Goal: Transaction & Acquisition: Purchase product/service

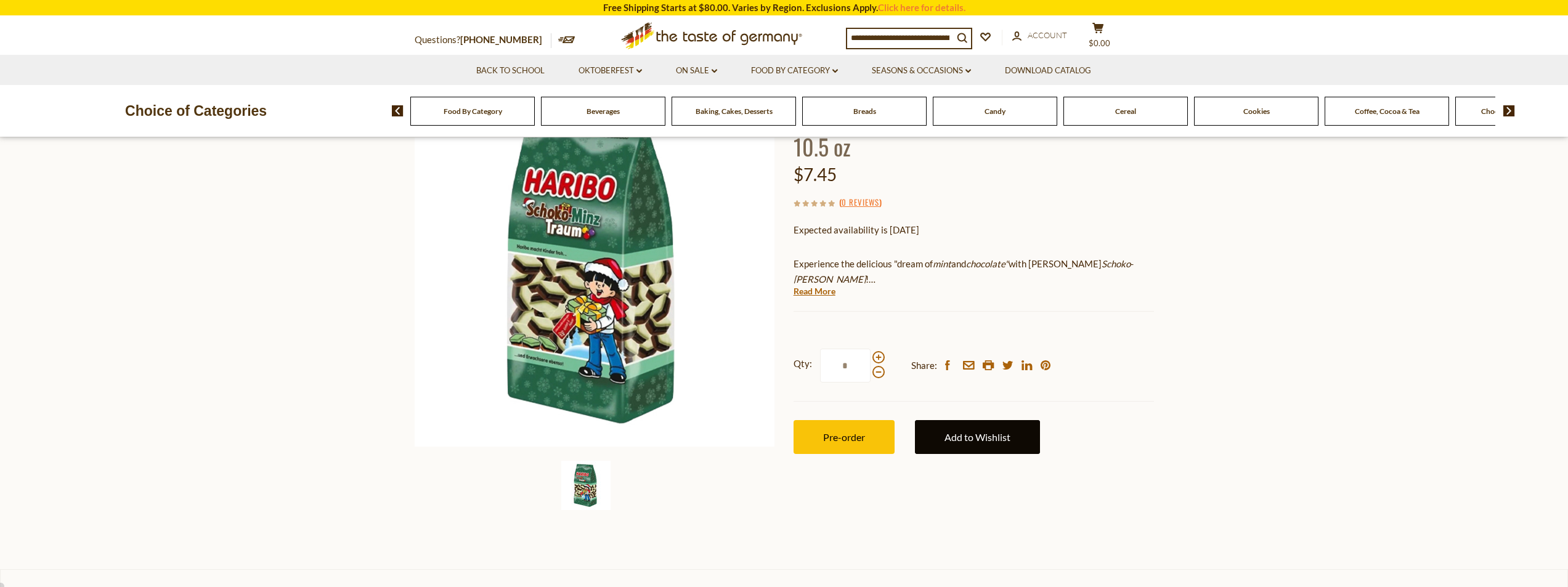
scroll to position [123, 0]
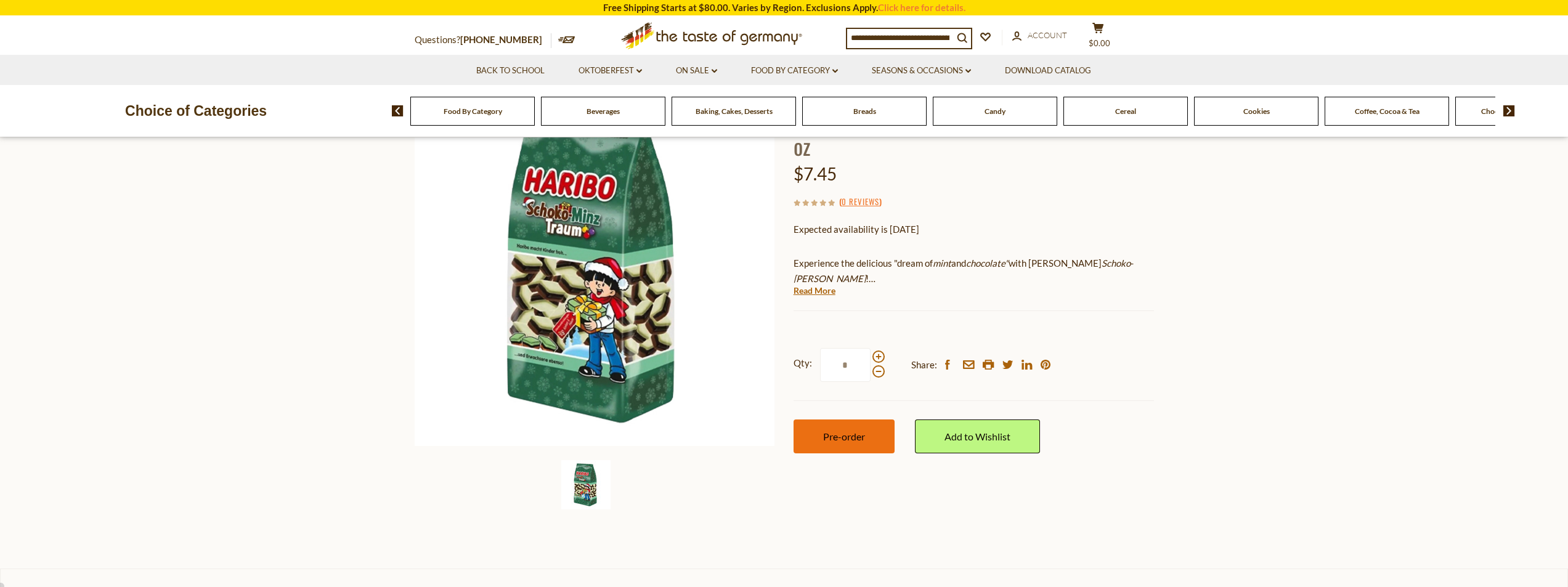
click at [863, 438] on span "Pre-order" at bounding box center [844, 436] width 42 height 12
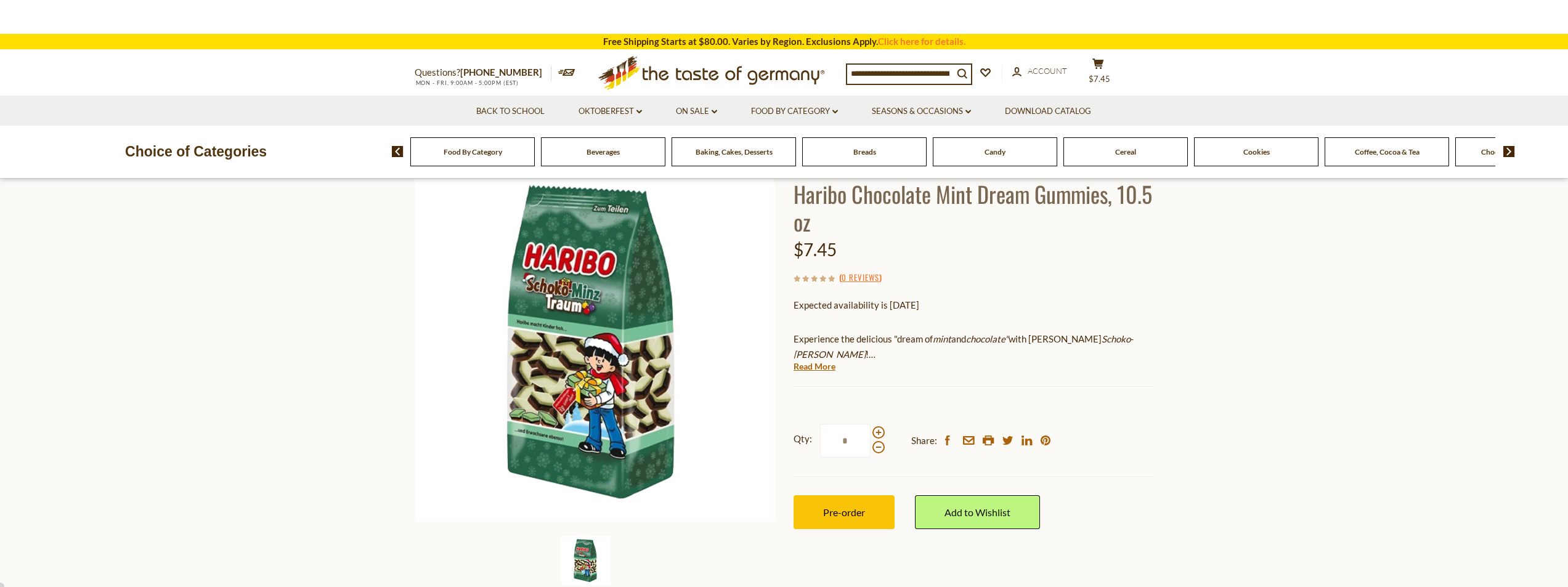
scroll to position [62, 0]
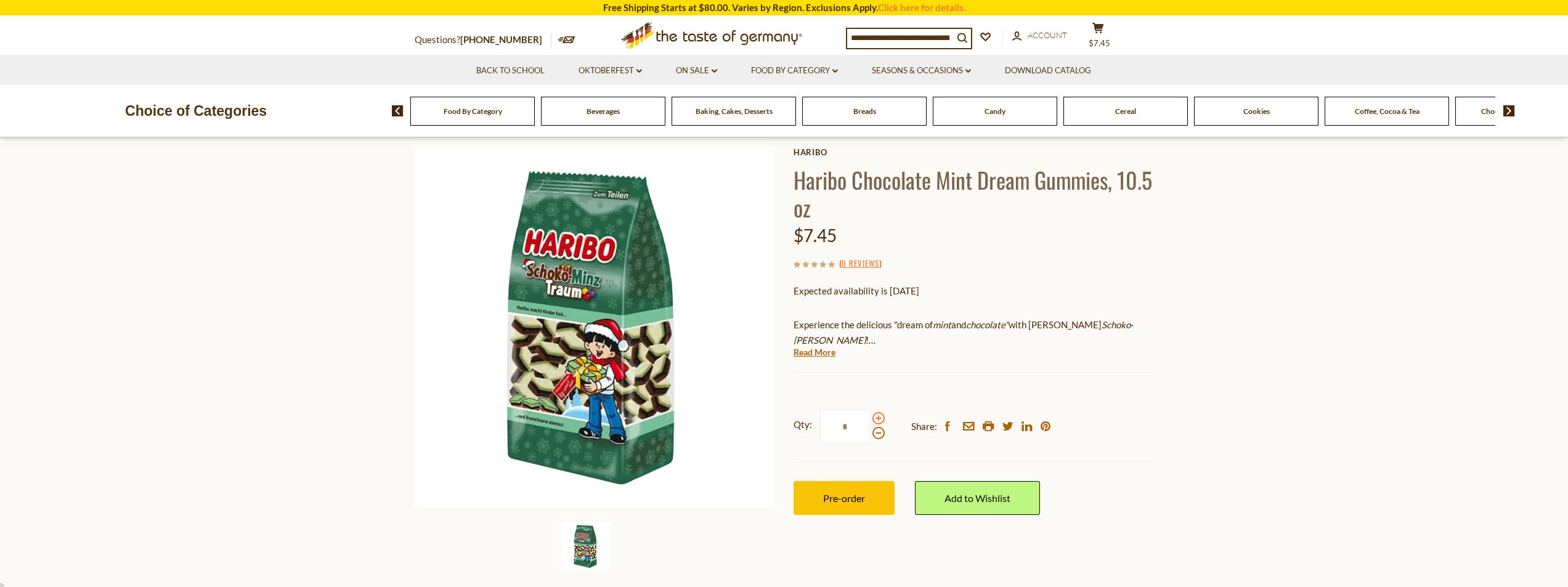
click at [878, 420] on span at bounding box center [878, 418] width 12 height 12
click at [871, 420] on input "*" at bounding box center [845, 426] width 51 height 34
click at [882, 431] on span at bounding box center [878, 433] width 12 height 12
click at [871, 431] on input "*" at bounding box center [845, 426] width 51 height 34
click at [876, 416] on span at bounding box center [878, 418] width 12 height 12
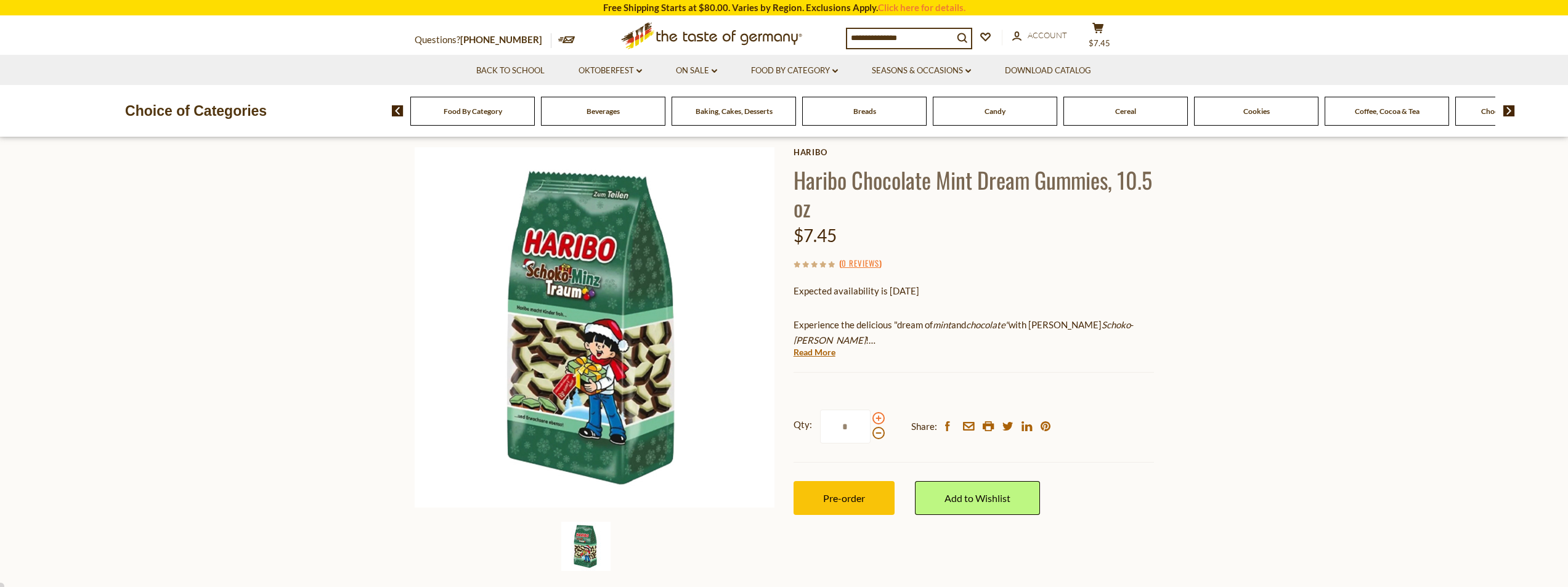
click at [871, 416] on input "*" at bounding box center [845, 426] width 51 height 34
click at [872, 433] on span at bounding box center [878, 433] width 12 height 12
click at [871, 433] on input "*" at bounding box center [845, 426] width 51 height 34
click at [872, 433] on span at bounding box center [878, 433] width 12 height 12
click at [871, 433] on input "*" at bounding box center [845, 426] width 51 height 34
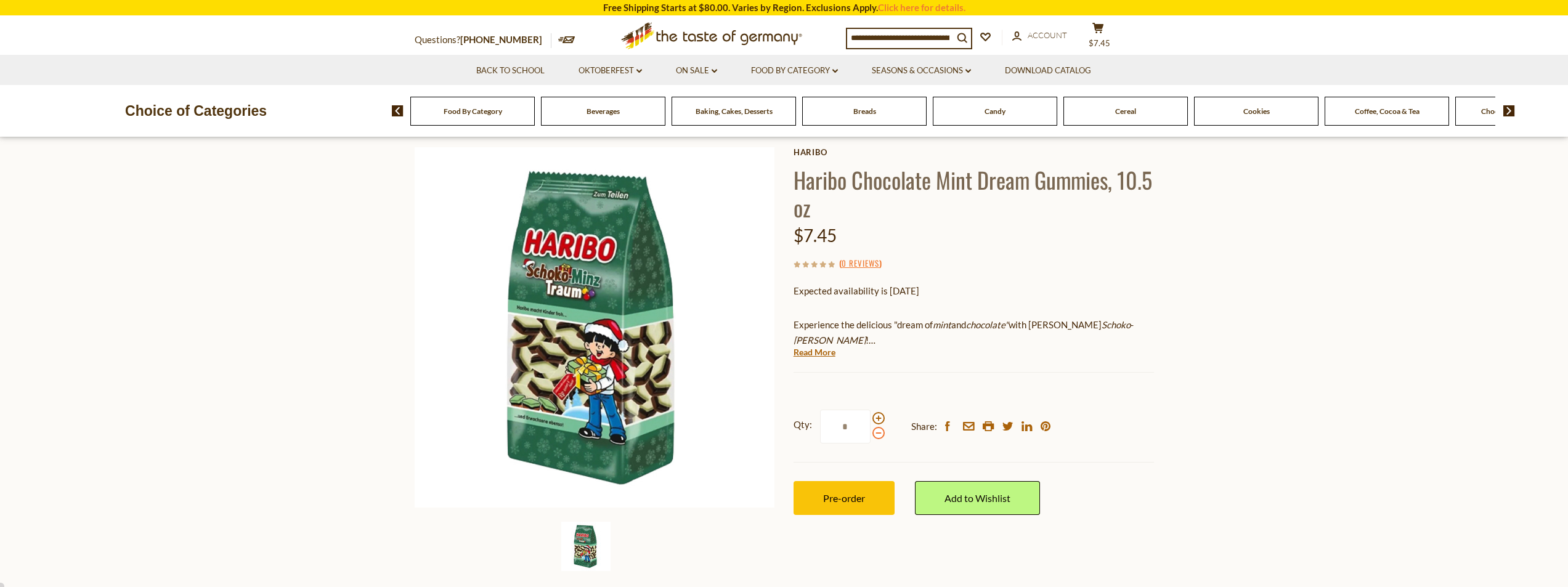
click at [872, 433] on span at bounding box center [878, 433] width 12 height 12
click at [871, 433] on input "*" at bounding box center [845, 426] width 51 height 34
click at [872, 432] on span at bounding box center [878, 433] width 12 height 12
click at [871, 432] on input "*" at bounding box center [845, 426] width 51 height 34
click at [872, 432] on span at bounding box center [878, 433] width 12 height 12
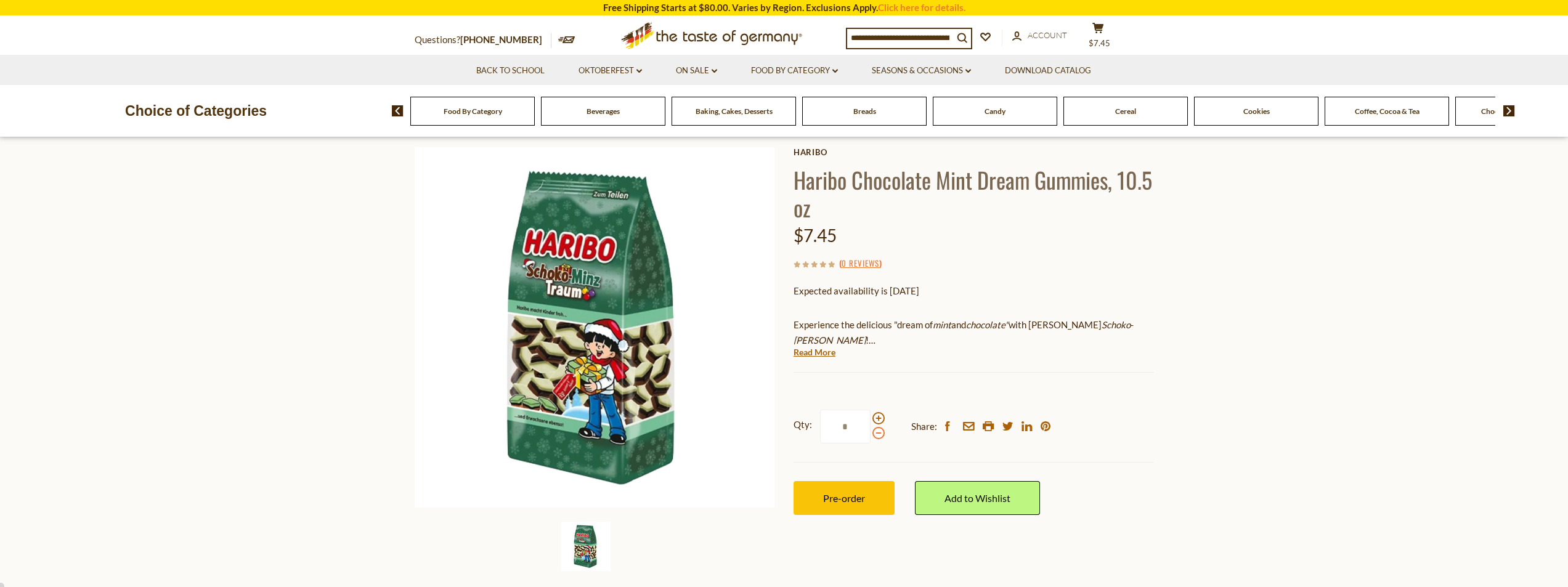
click at [871, 432] on input "*" at bounding box center [845, 426] width 51 height 34
click at [876, 417] on span at bounding box center [878, 418] width 12 height 12
click at [871, 417] on input "*" at bounding box center [845, 426] width 51 height 34
type input "*"
click at [853, 495] on font "Pre-order" at bounding box center [844, 498] width 42 height 12
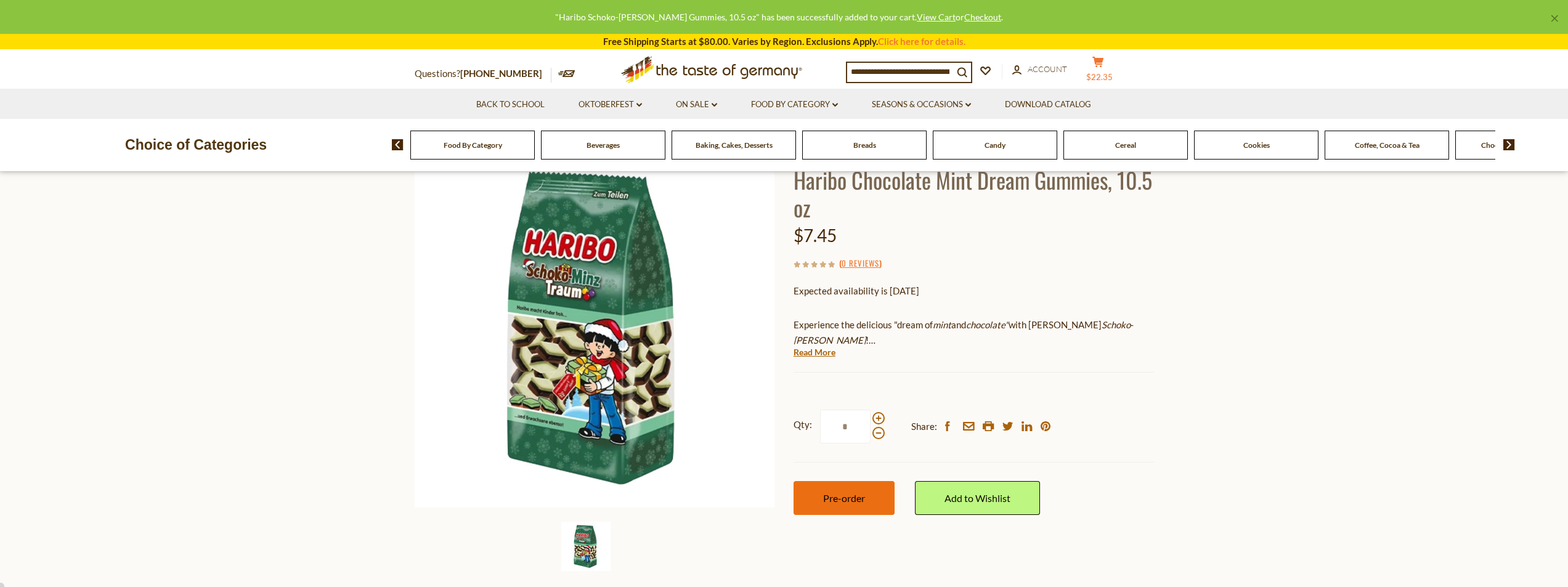
click at [1104, 63] on icon "cart" at bounding box center [1098, 62] width 12 height 10
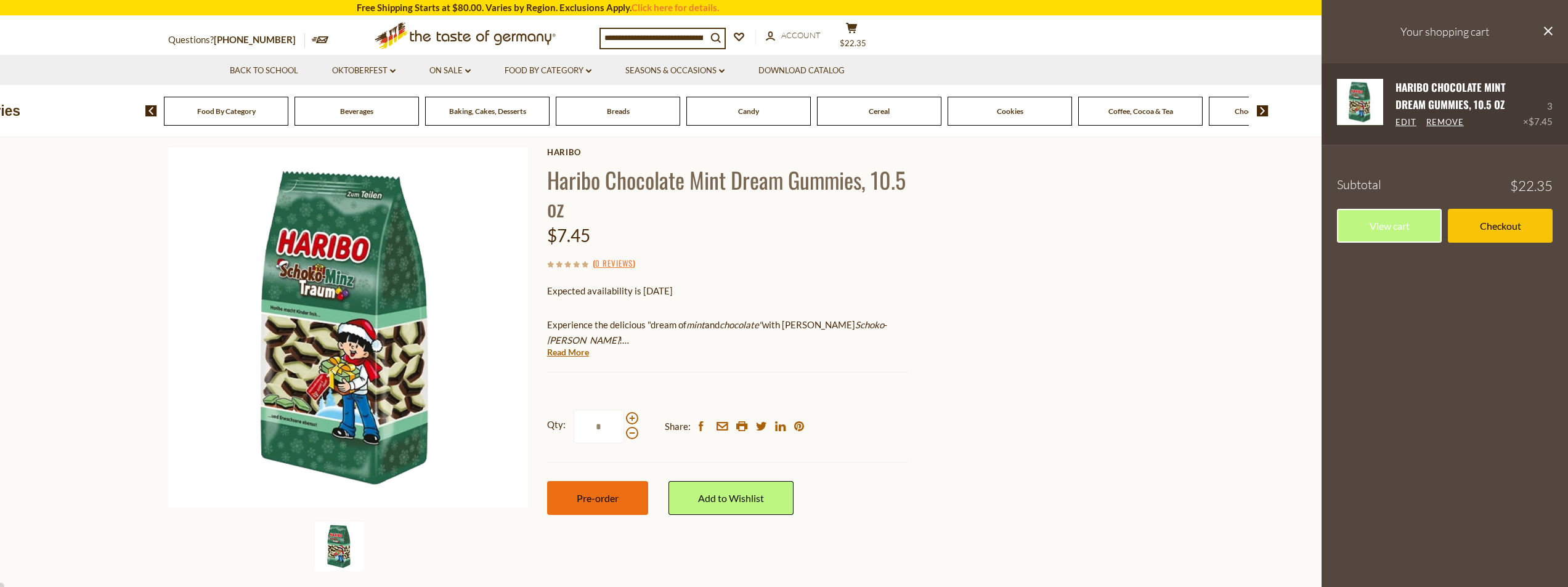
click at [1538, 117] on font "$7.45" at bounding box center [1540, 121] width 24 height 11
click at [1438, 120] on font "Remove" at bounding box center [1445, 122] width 38 height 10
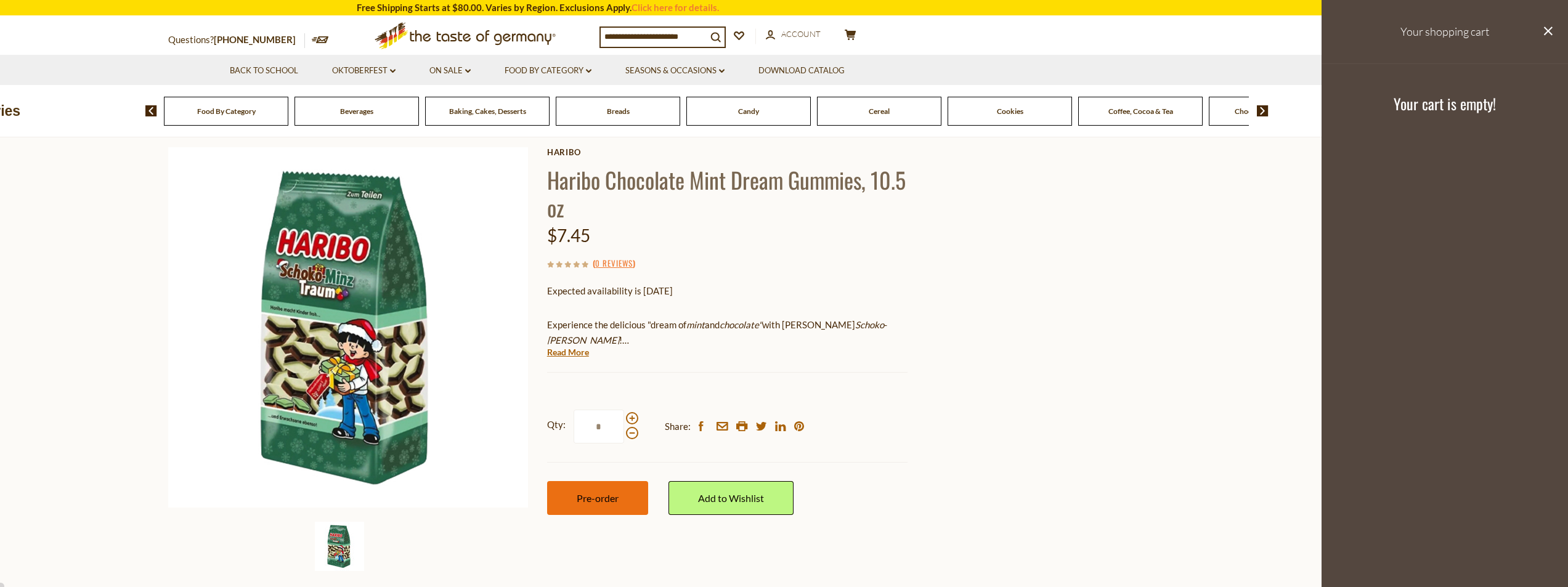
click at [613, 501] on font "Pre-order" at bounding box center [597, 498] width 42 height 12
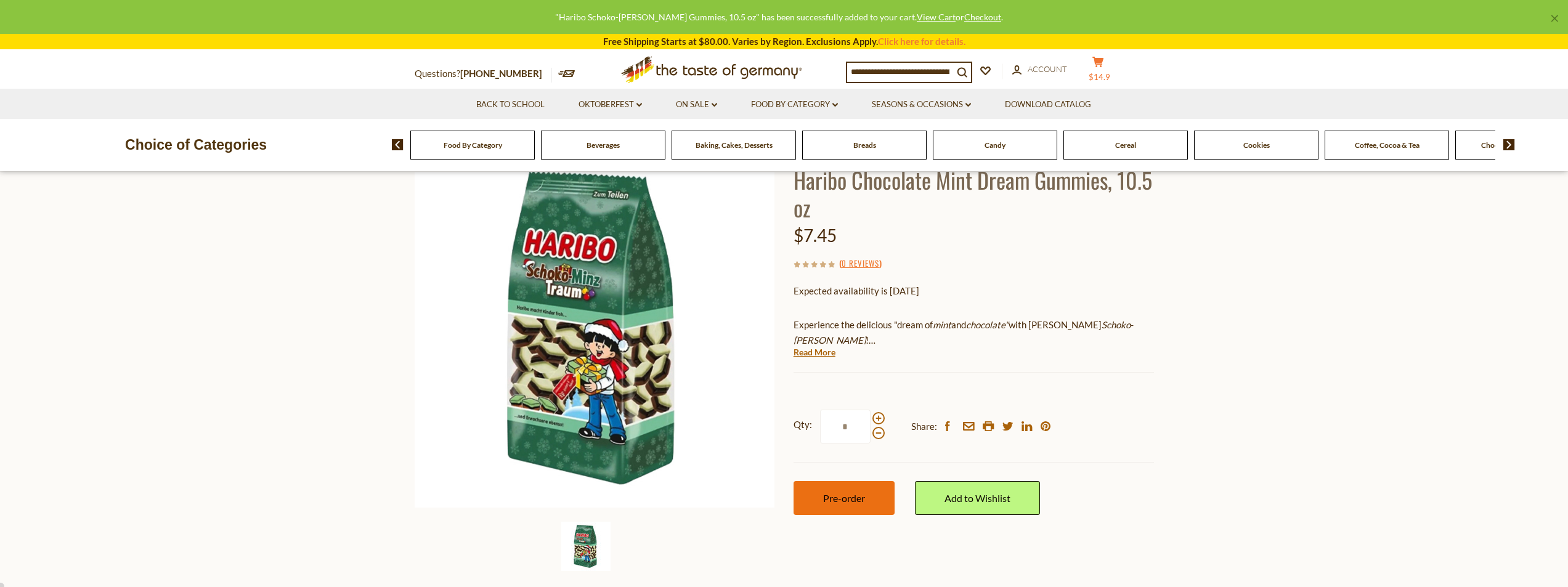
click at [1106, 72] on font "$14.9" at bounding box center [1100, 77] width 22 height 10
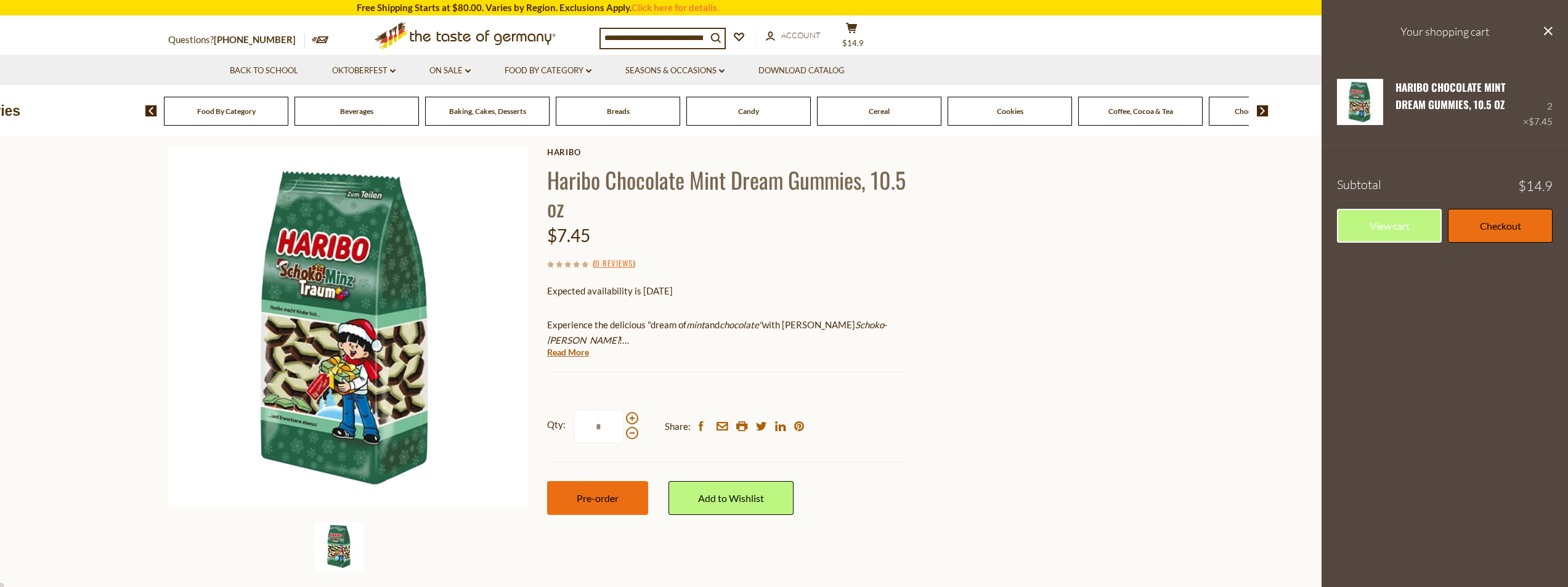
click at [1489, 228] on font "Checkout" at bounding box center [1500, 225] width 41 height 12
